Goal: Check status: Check status

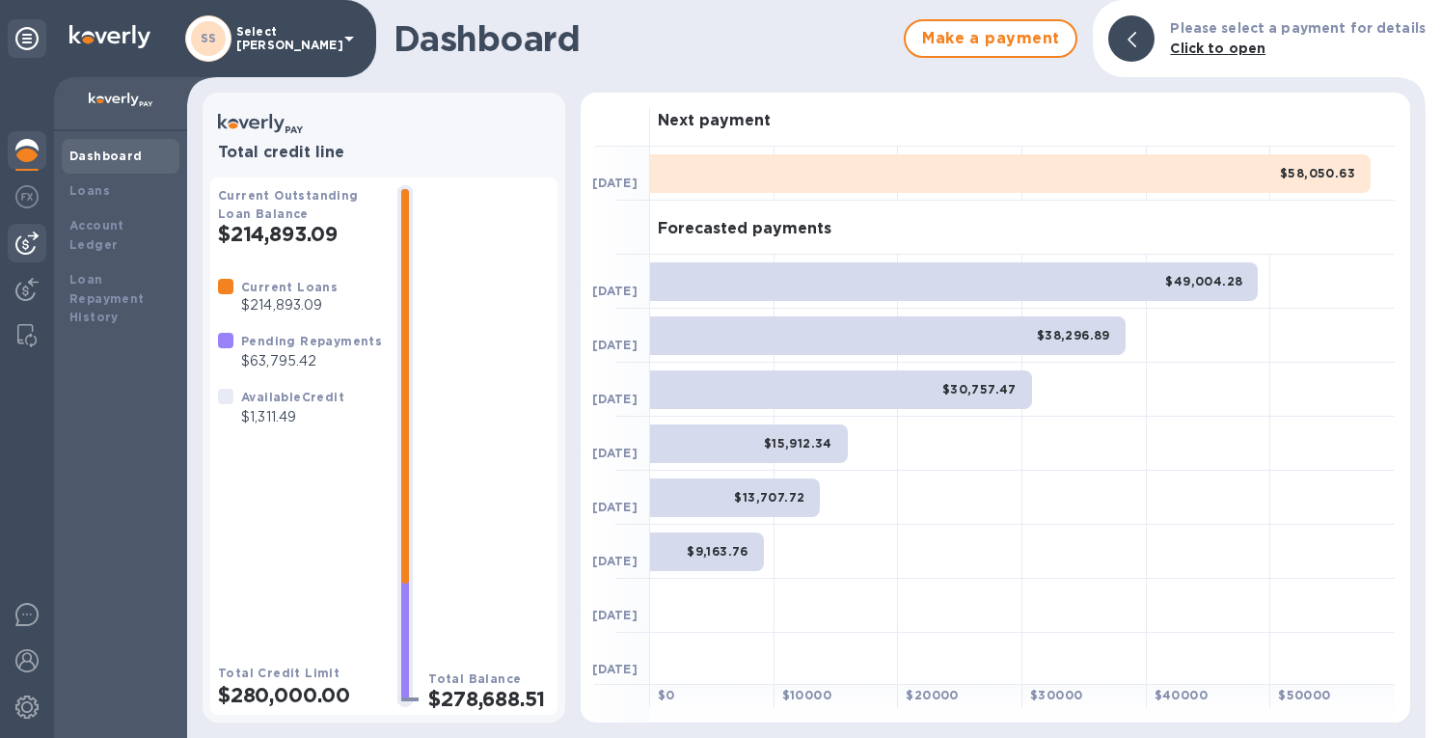
click at [20, 249] on img at bounding box center [26, 243] width 23 height 23
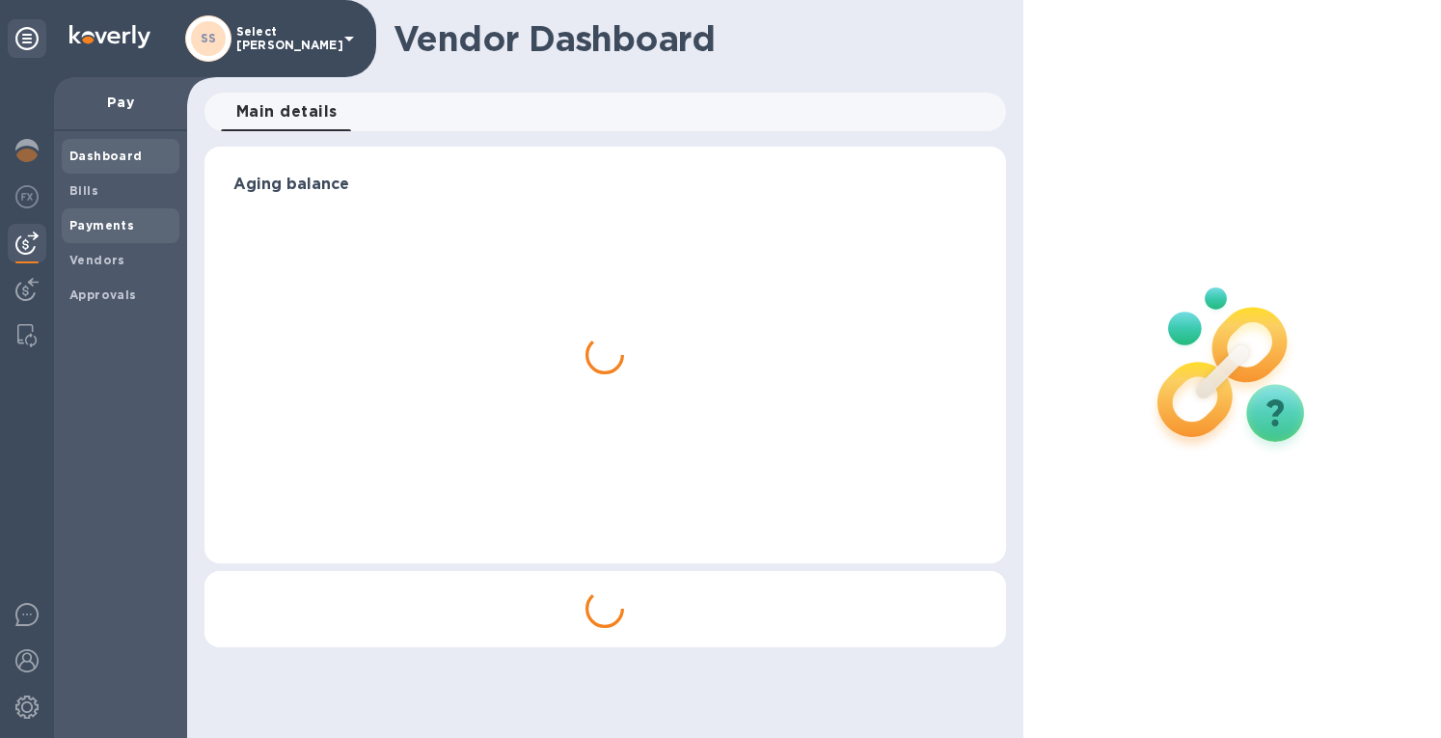
click at [112, 227] on b "Payments" at bounding box center [101, 225] width 65 height 14
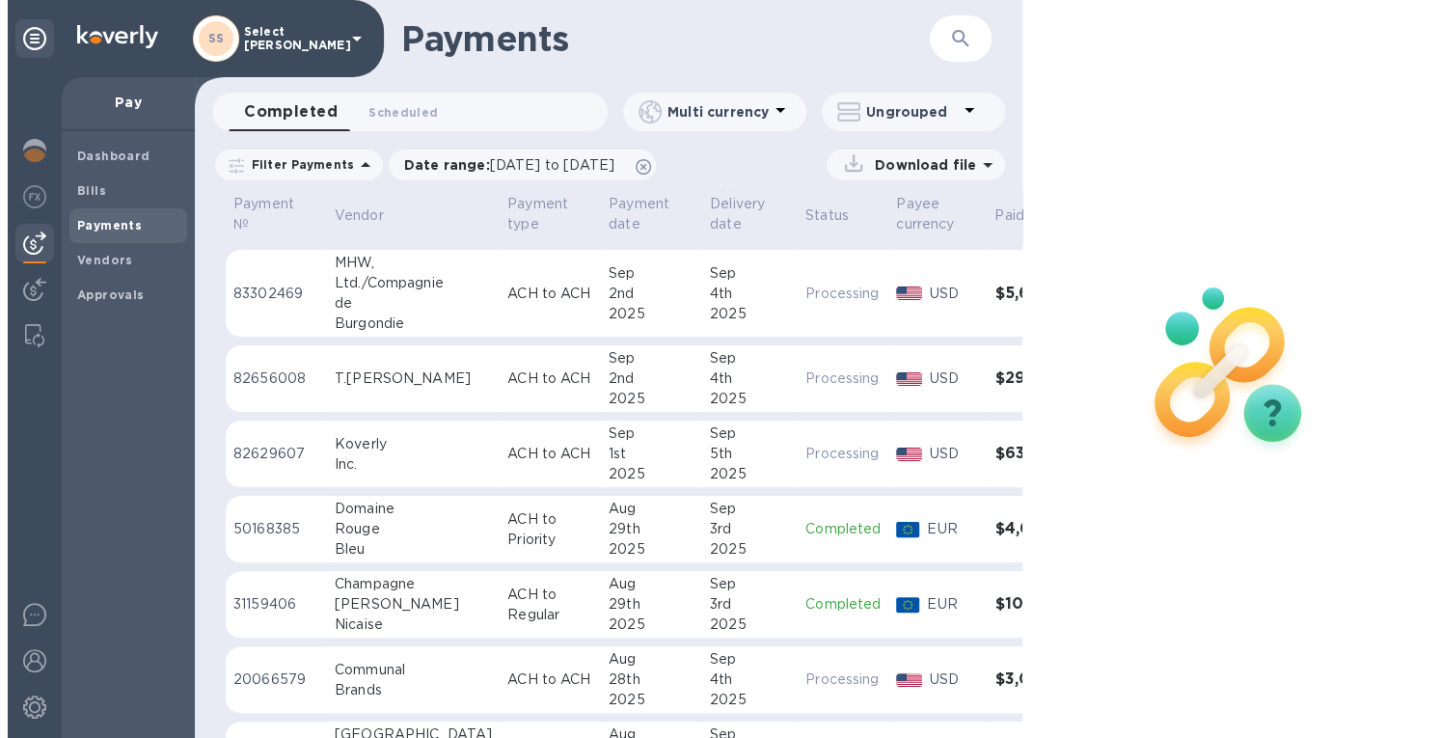
scroll to position [386, 0]
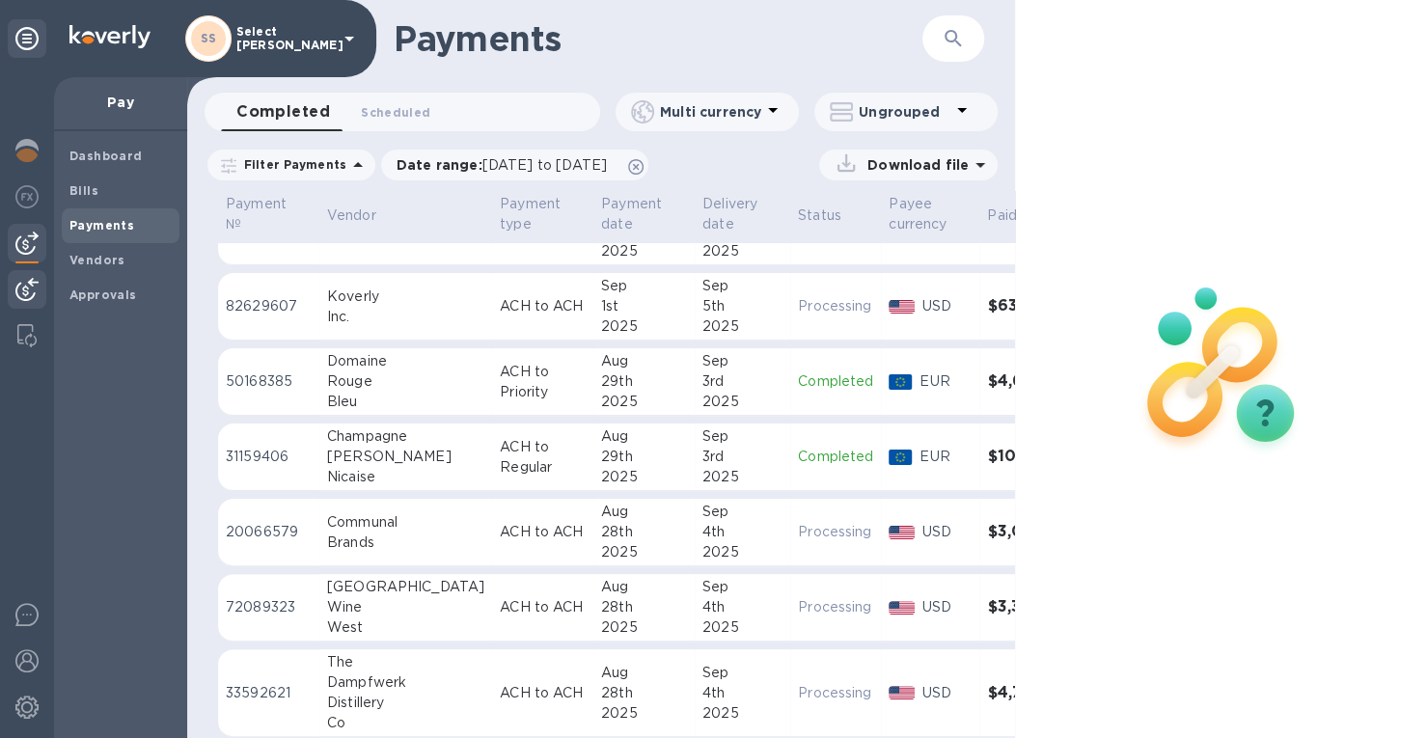
click at [25, 287] on img at bounding box center [26, 289] width 23 height 23
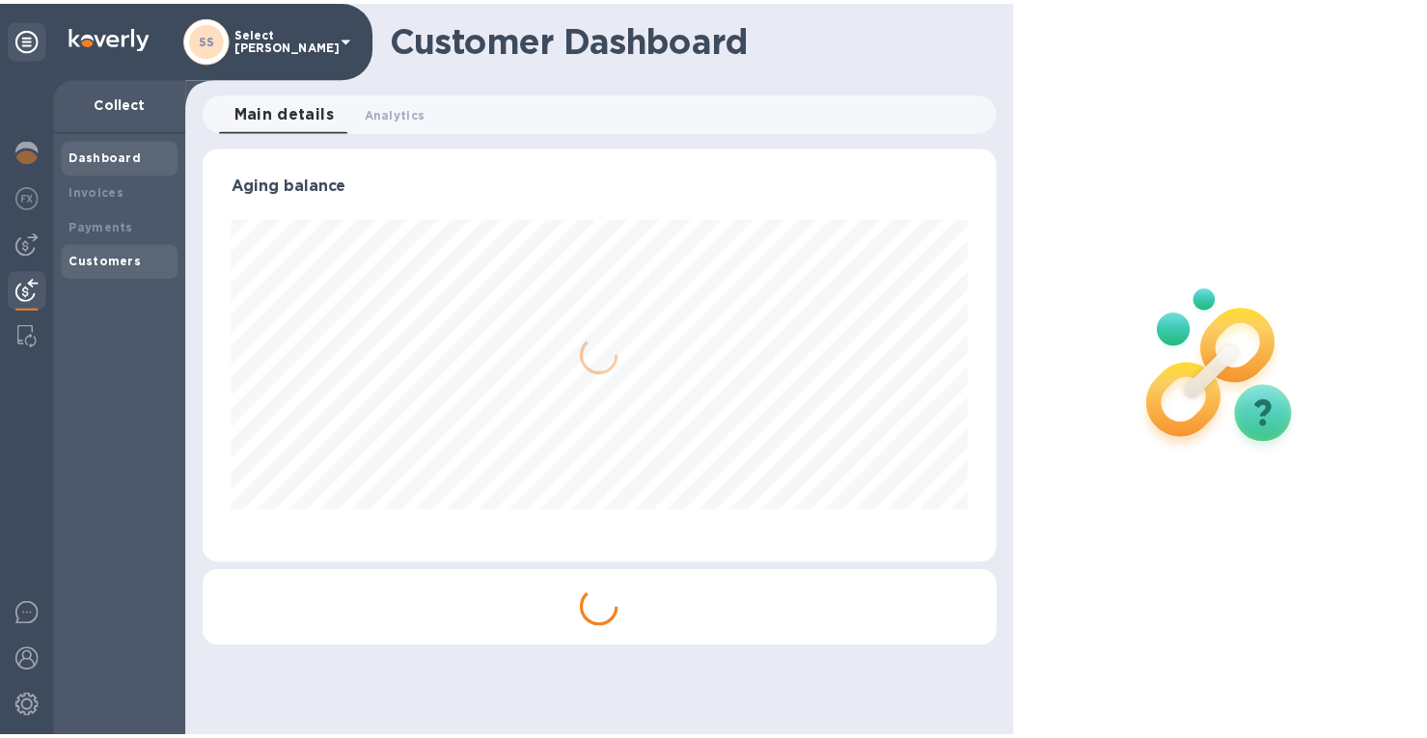
scroll to position [417, 793]
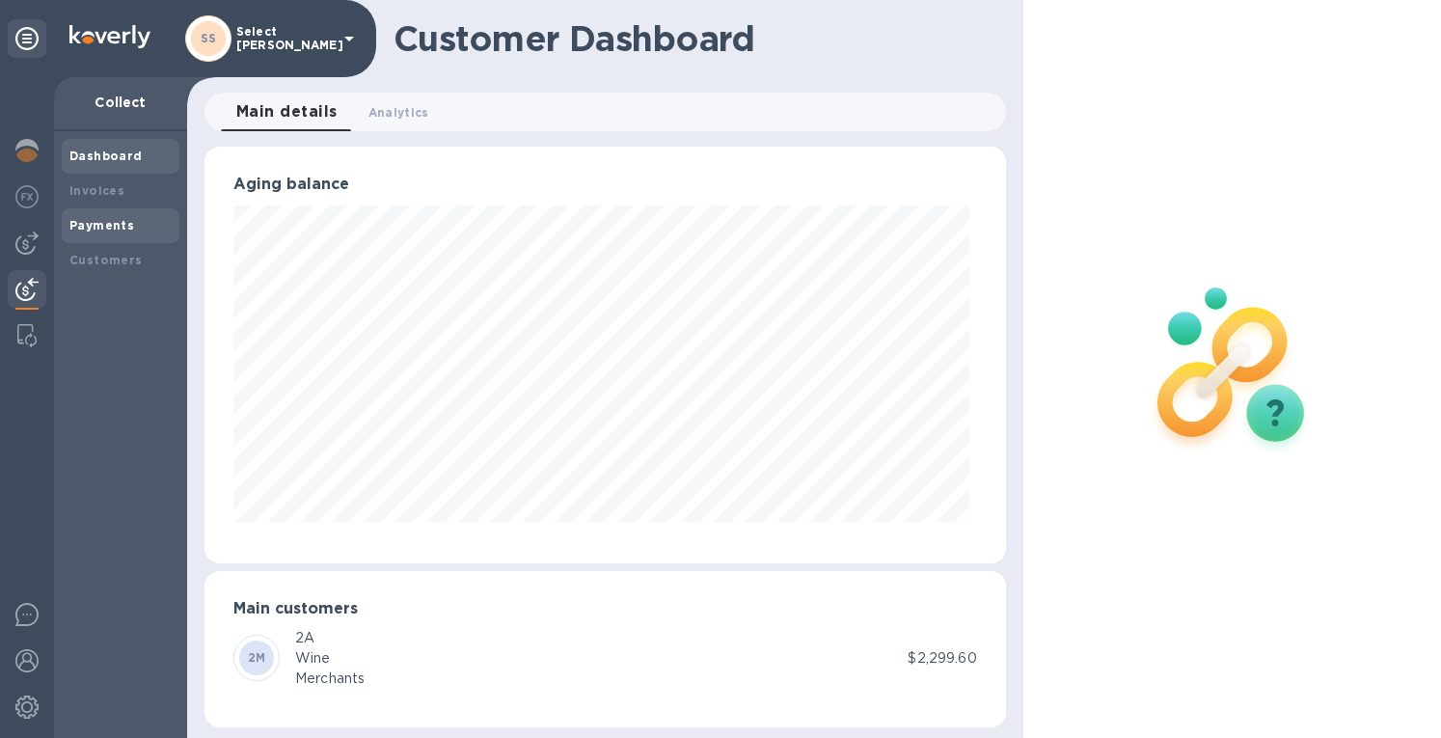
click at [85, 229] on b "Payments" at bounding box center [101, 225] width 65 height 14
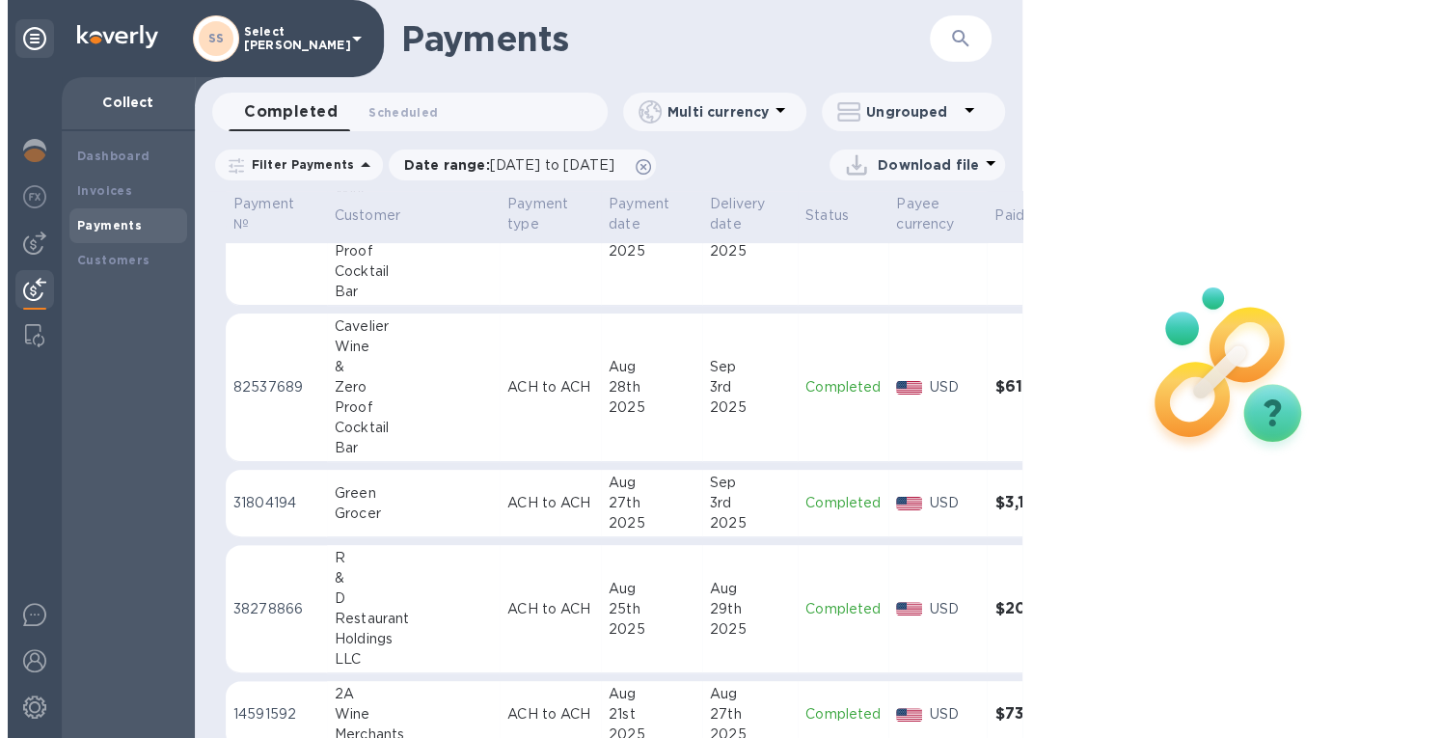
scroll to position [579, 0]
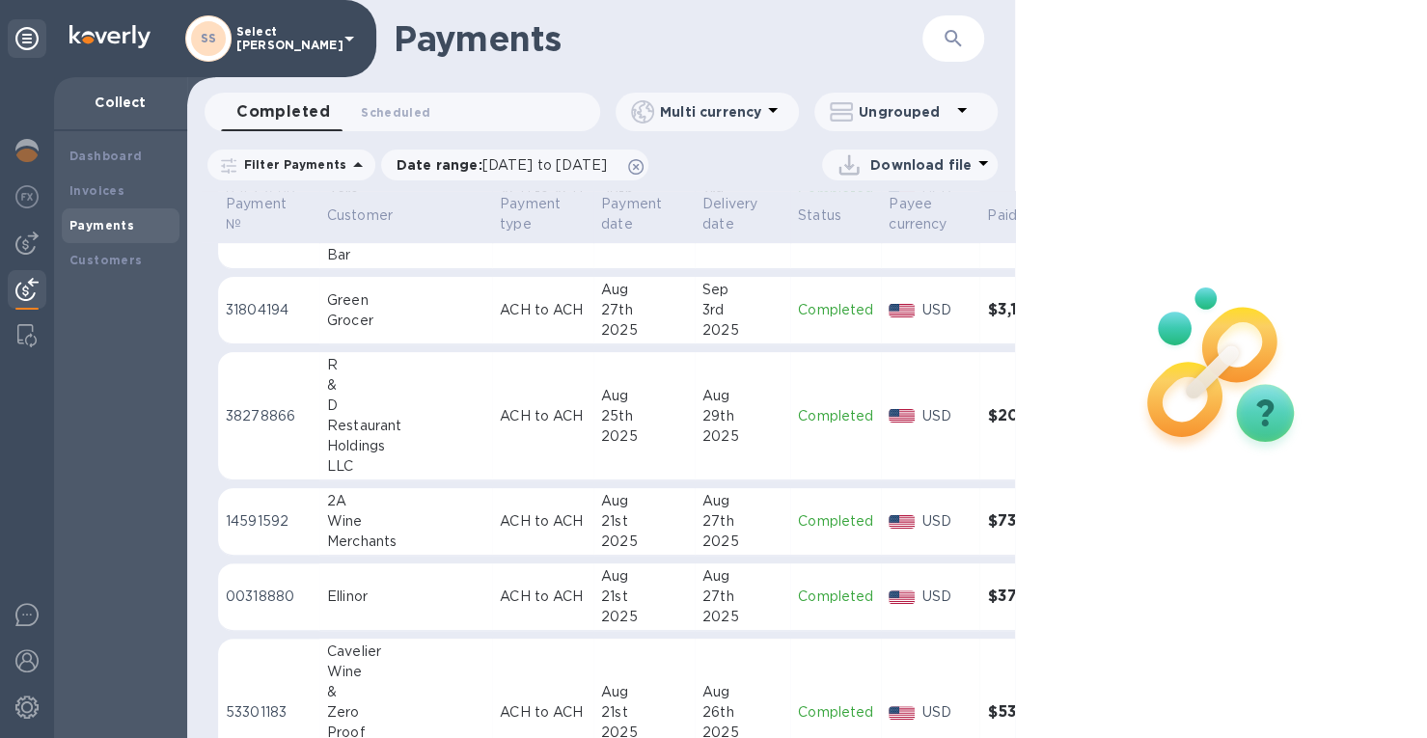
click at [601, 532] on div "2025" at bounding box center [644, 542] width 86 height 20
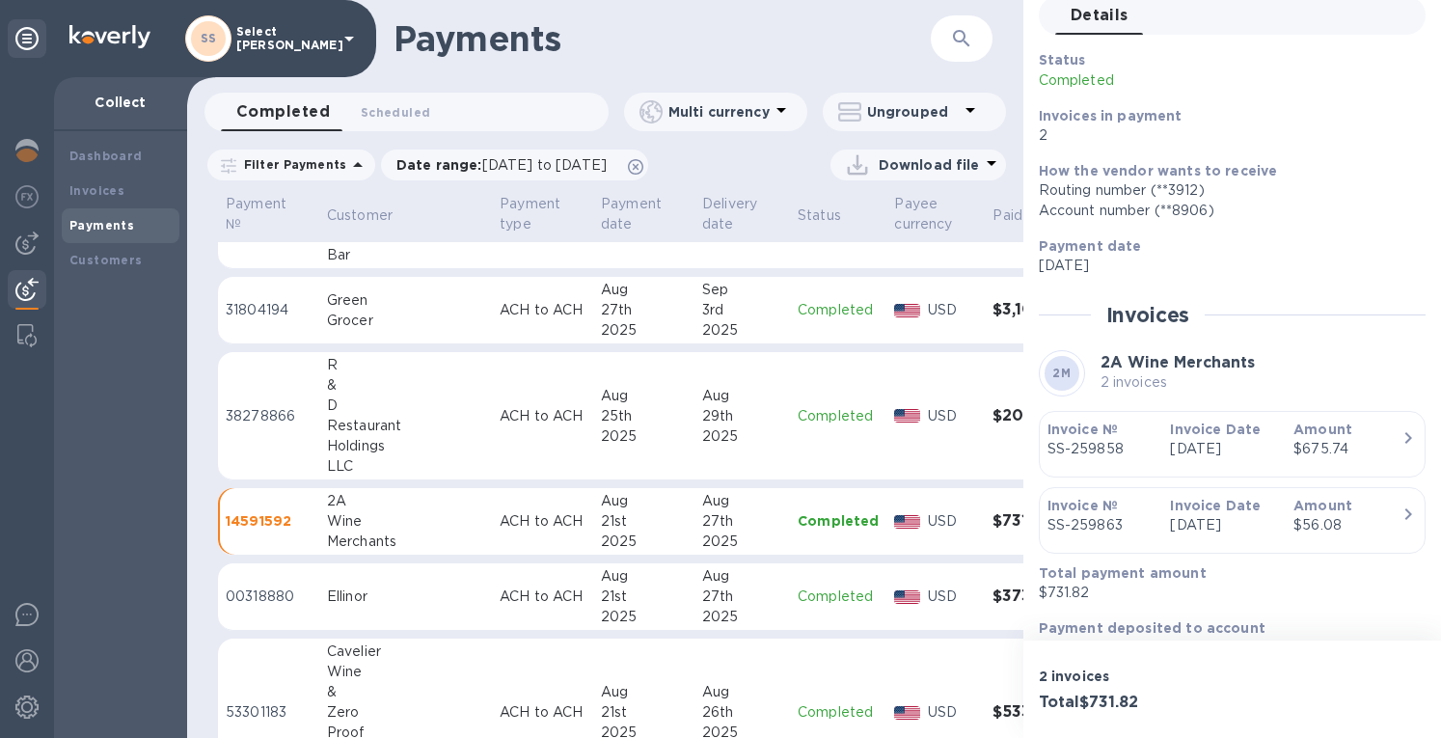
scroll to position [120, 0]
